Goal: Task Accomplishment & Management: Manage account settings

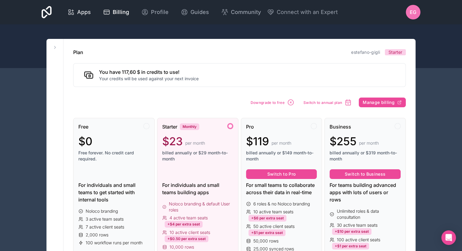
click at [86, 16] on span "Apps" at bounding box center [84, 12] width 14 height 9
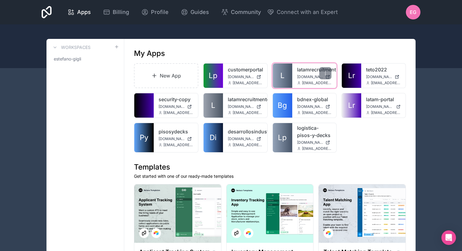
click at [300, 74] on span "[DOMAIN_NAME]" at bounding box center [310, 76] width 26 height 5
click at [115, 14] on span "Billing" at bounding box center [121, 12] width 16 height 9
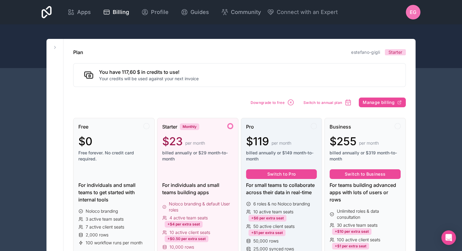
click at [254, 129] on div "Pro" at bounding box center [281, 126] width 71 height 7
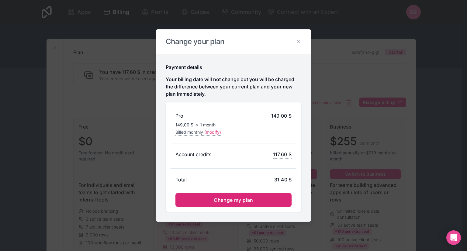
click at [238, 199] on span "Change my plan" at bounding box center [234, 200] width 40 height 6
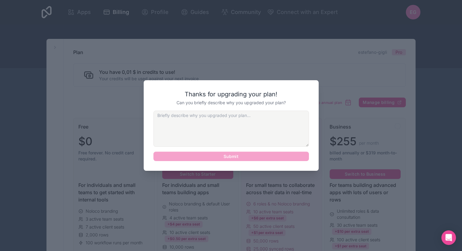
click at [235, 122] on textarea at bounding box center [231, 129] width 156 height 36
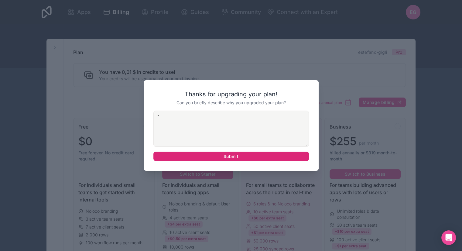
type textarea "-"
click at [270, 156] on button "Submit" at bounding box center [231, 157] width 156 height 10
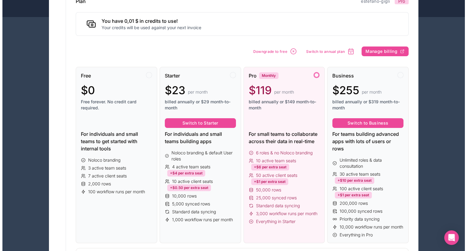
scroll to position [61, 0]
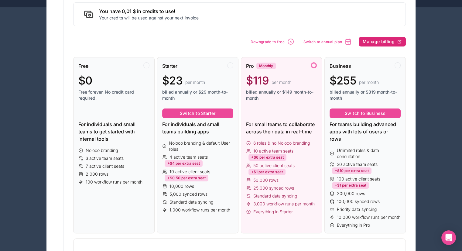
click at [370, 43] on span "Manage billing" at bounding box center [379, 41] width 32 height 5
click at [342, 43] on span "Switch to annual plan" at bounding box center [323, 42] width 39 height 5
